Goal: Information Seeking & Learning: Learn about a topic

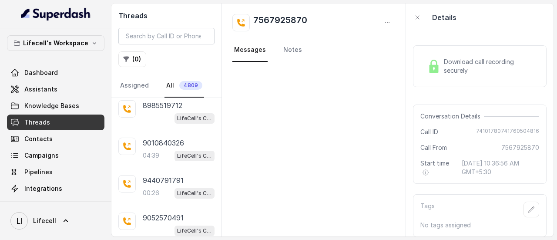
scroll to position [110, 0]
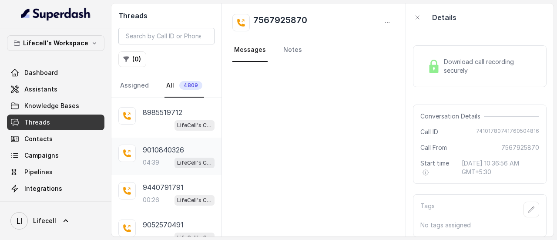
click at [172, 147] on p "9010840326" at bounding box center [163, 149] width 41 height 10
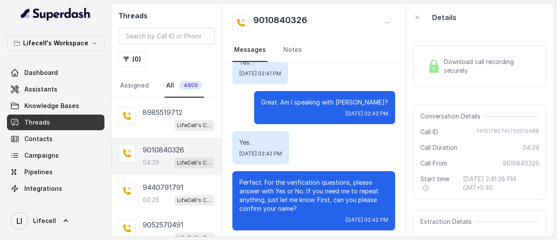
scroll to position [13, 0]
